Goal: Task Accomplishment & Management: Use online tool/utility

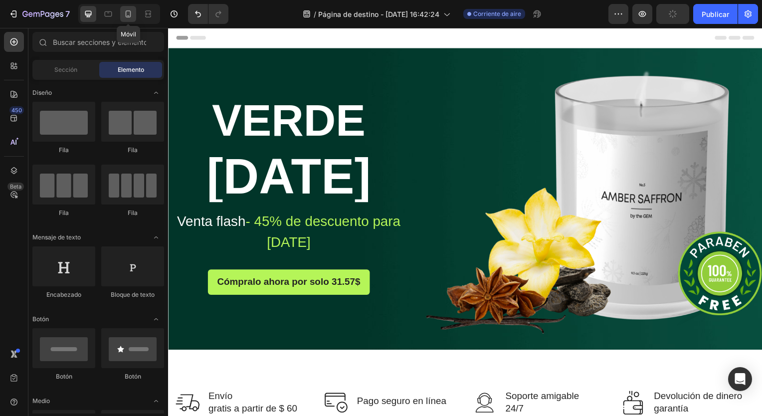
click at [126, 16] on icon at bounding box center [128, 13] width 5 height 7
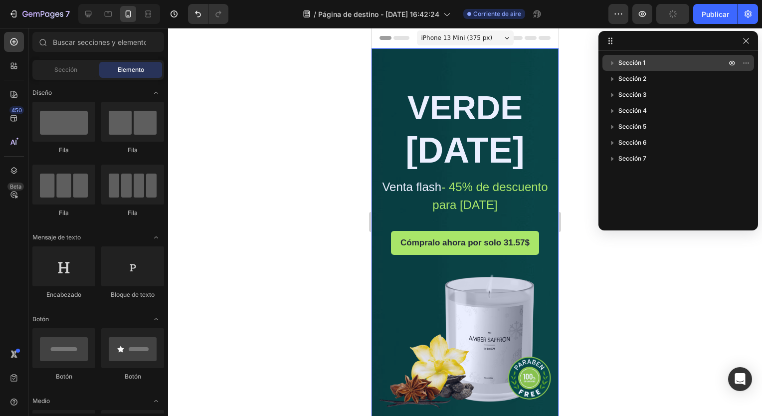
click at [619, 64] on span "Sección 1" at bounding box center [632, 63] width 27 height 10
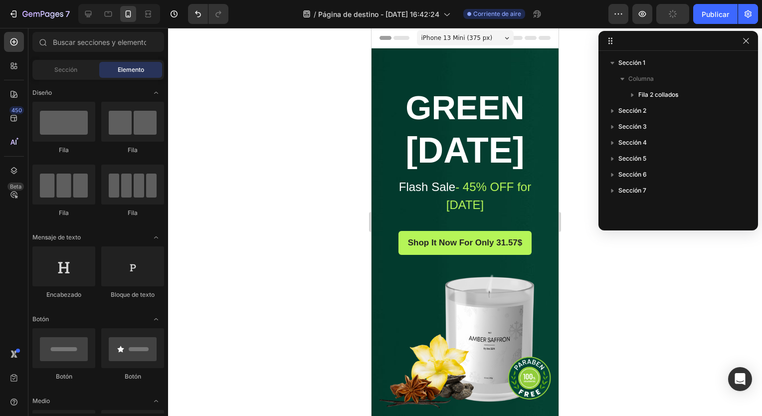
drag, startPoint x: 552, startPoint y: 87, endPoint x: 938, endPoint y: 92, distance: 385.7
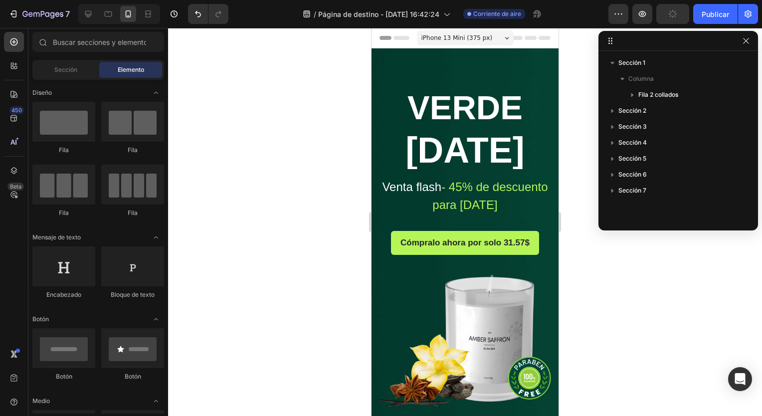
click at [450, 35] on span "iPhone 13 Mini (375 px)" at bounding box center [457, 38] width 71 height 10
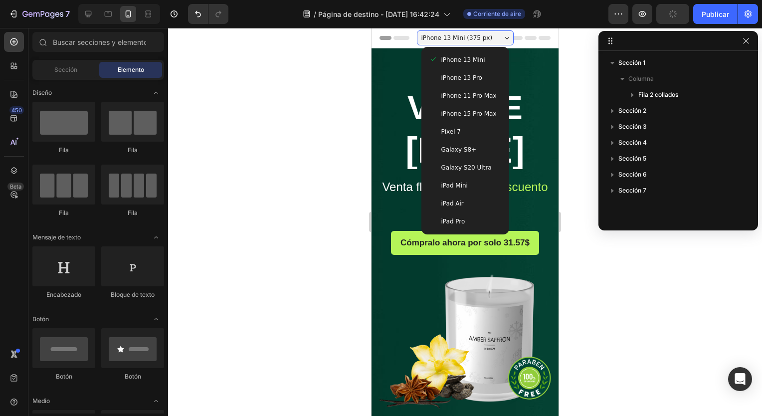
click at [459, 113] on span "iPhone 15 Pro Max" at bounding box center [469, 114] width 55 height 10
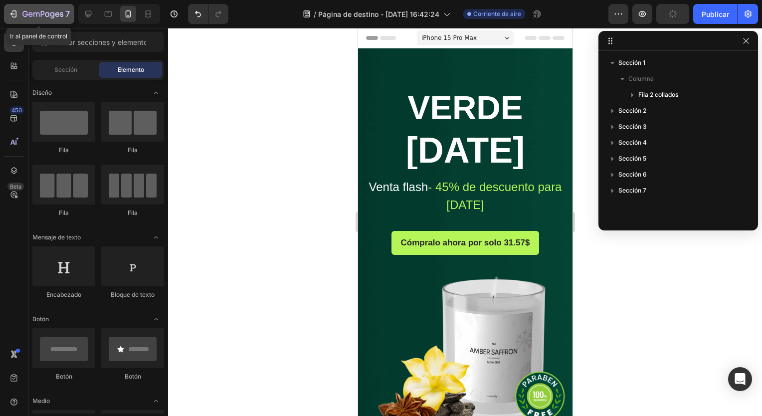
click at [9, 18] on icon "button" at bounding box center [13, 14] width 10 height 10
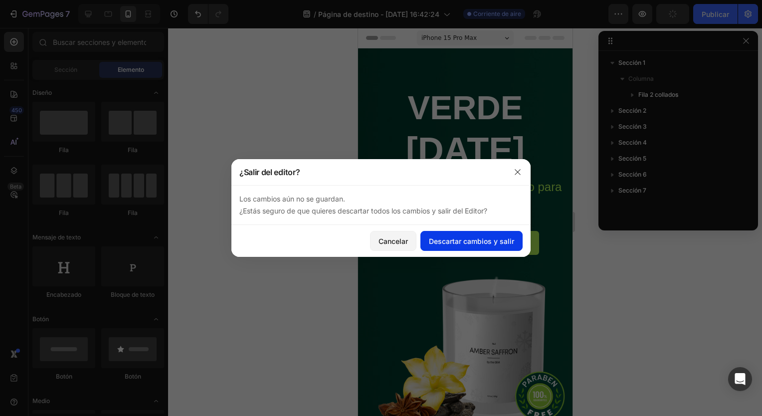
click at [445, 244] on font "Descartar cambios y salir" at bounding box center [471, 241] width 85 height 10
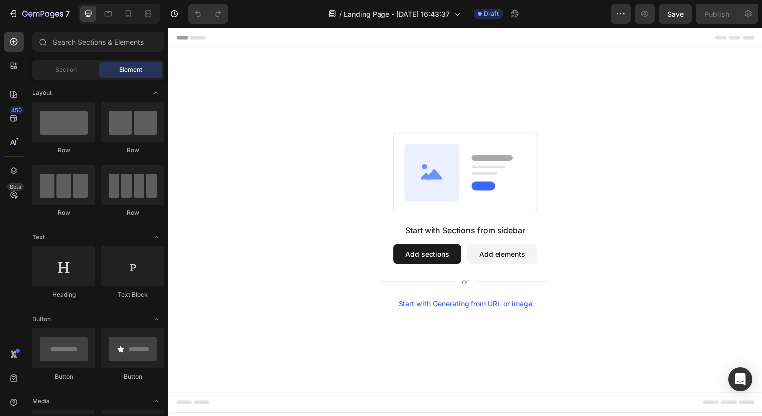
click at [572, 244] on div "Start with Sections from sidebar Add sections Add elements Start with Generatin…" at bounding box center [467, 221] width 527 height 177
click at [454, 250] on button "Add sections" at bounding box center [429, 256] width 68 height 20
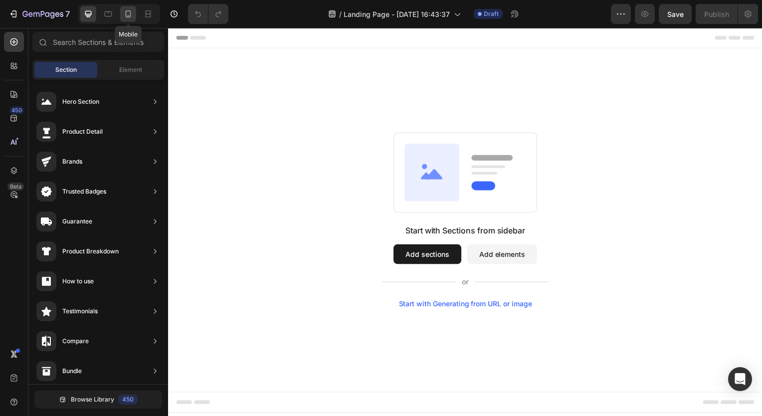
click at [129, 15] on icon at bounding box center [128, 14] width 10 height 10
